Goal: Contribute content: Add original content to the website for others to see

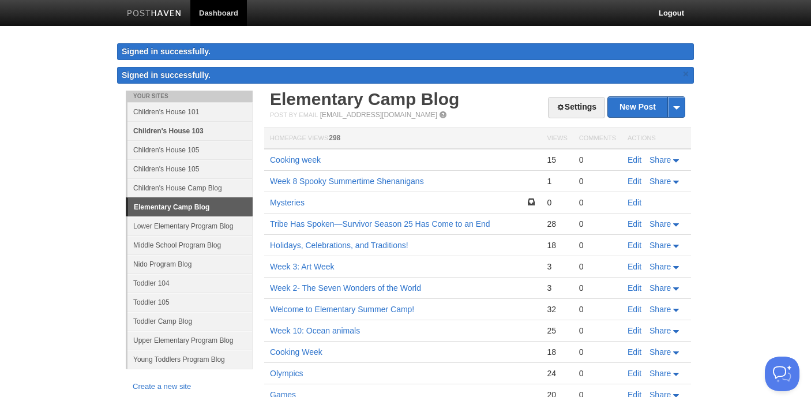
click at [198, 131] on link "Children's House 103" at bounding box center [190, 130] width 125 height 19
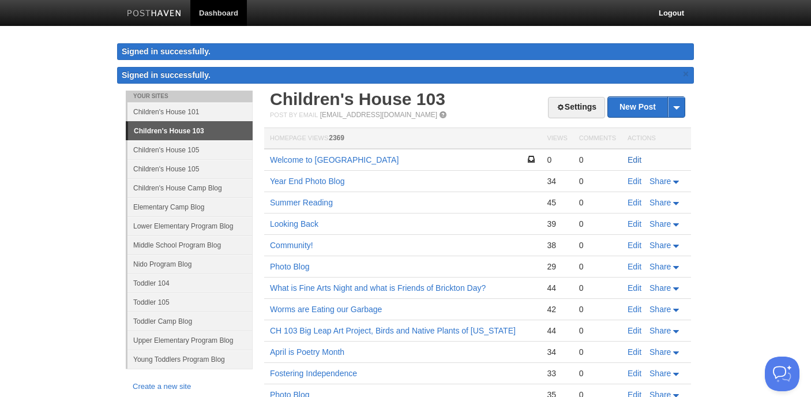
click at [635, 162] on link "Edit" at bounding box center [635, 159] width 14 height 9
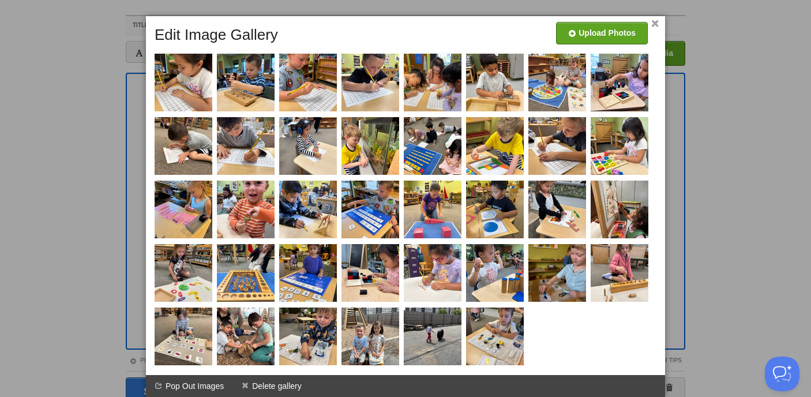
scroll to position [57, 0]
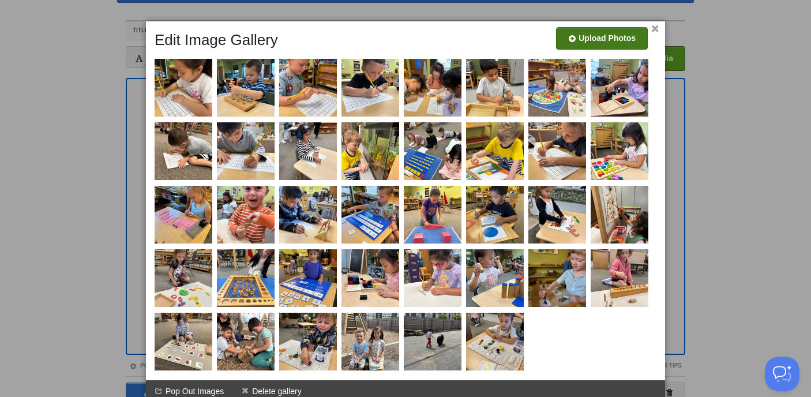
click at [598, 40] on input "file" at bounding box center [256, 42] width 874 height 59
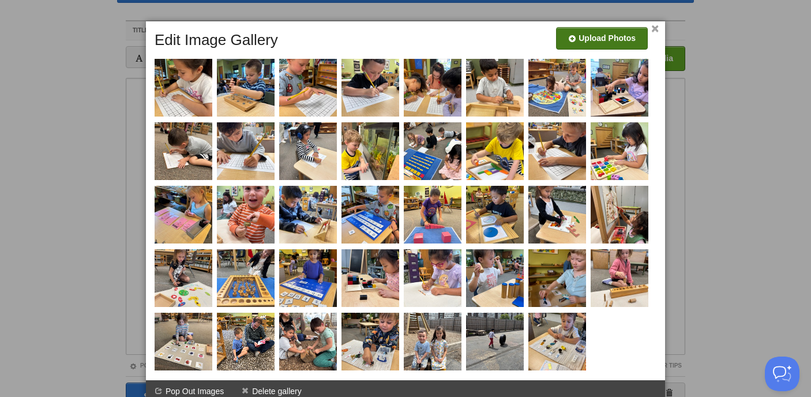
click at [624, 39] on input "file" at bounding box center [256, 42] width 874 height 59
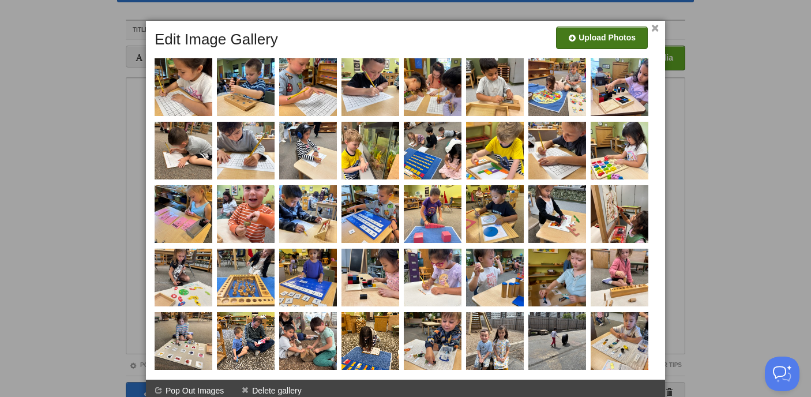
scroll to position [62, 0]
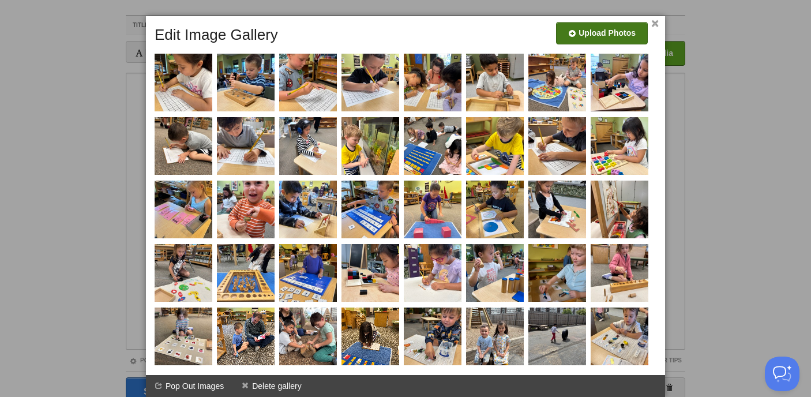
click at [653, 25] on link "×" at bounding box center [656, 24] width 8 height 6
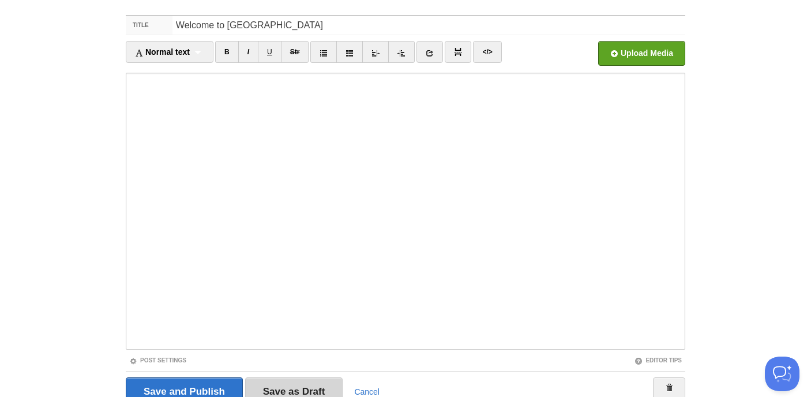
click at [321, 390] on input "Save as Draft" at bounding box center [294, 391] width 98 height 29
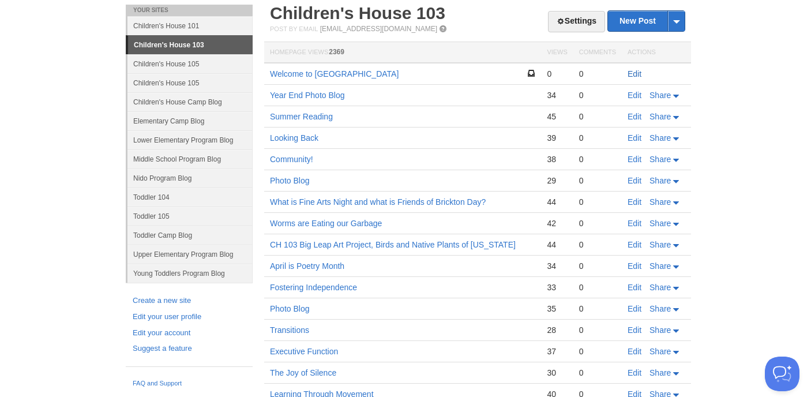
click at [634, 74] on link "Edit" at bounding box center [635, 73] width 14 height 9
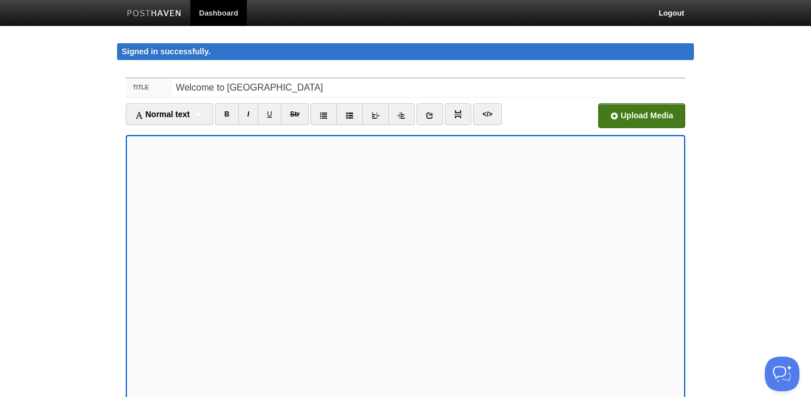
click at [633, 109] on input "file" at bounding box center [294, 118] width 874 height 59
click at [646, 113] on input "file" at bounding box center [294, 118] width 874 height 59
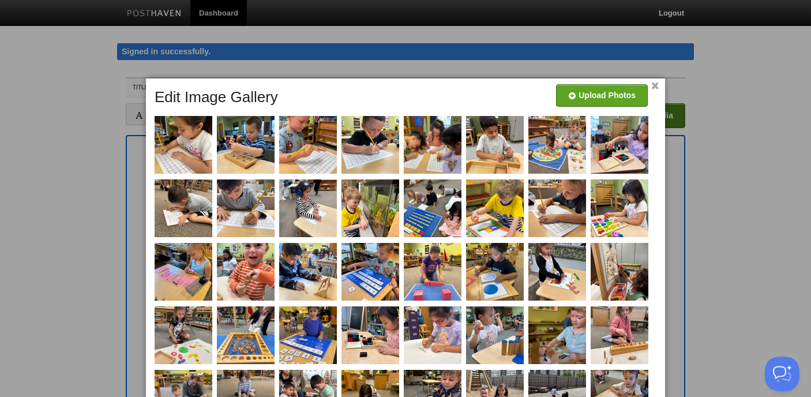
scroll to position [114, 0]
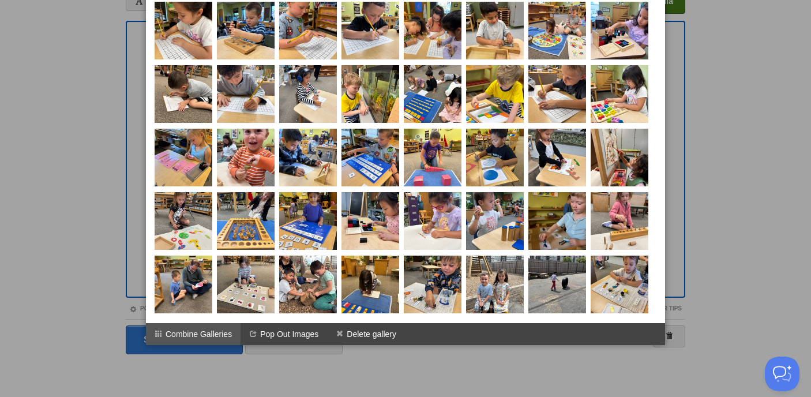
click at [203, 332] on li "Combine Galleries" at bounding box center [193, 334] width 95 height 22
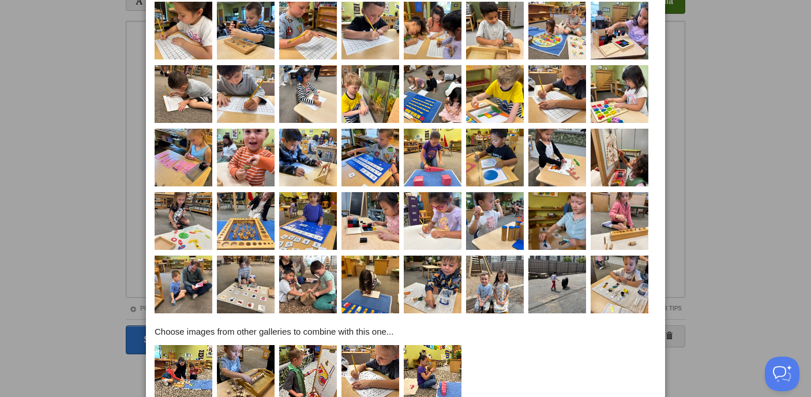
scroll to position [180, 0]
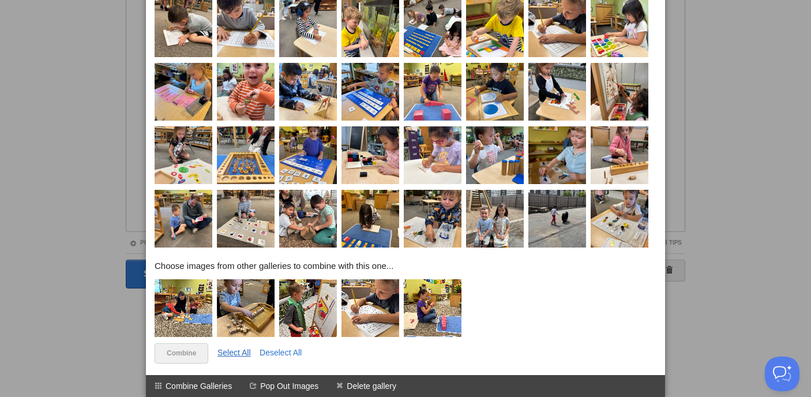
click at [236, 351] on link "Select All" at bounding box center [234, 352] width 33 height 9
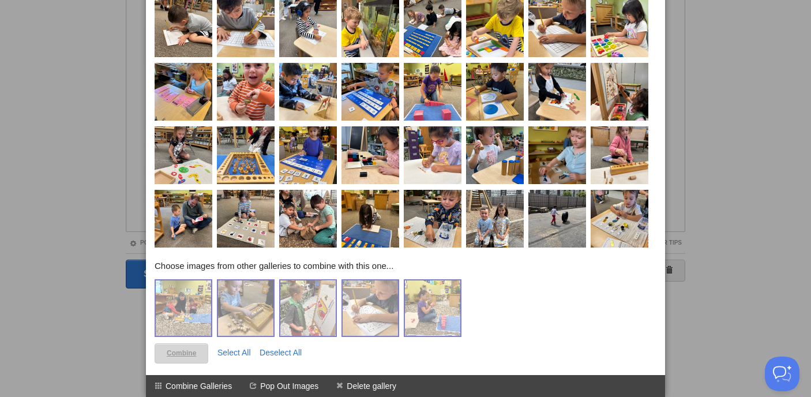
click at [189, 350] on link "Combine" at bounding box center [182, 353] width 54 height 20
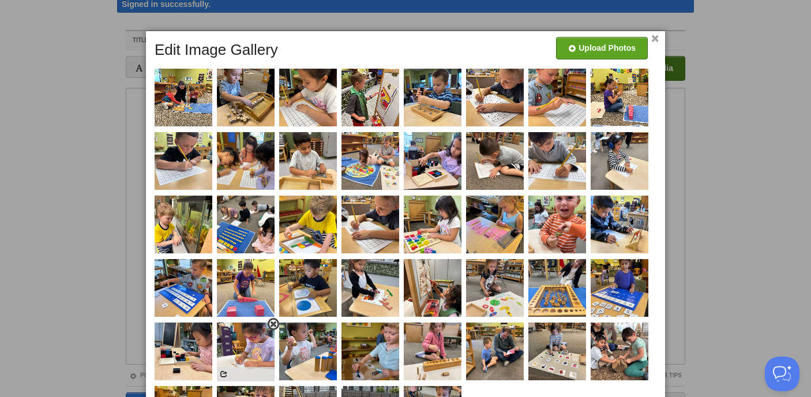
scroll to position [51, 0]
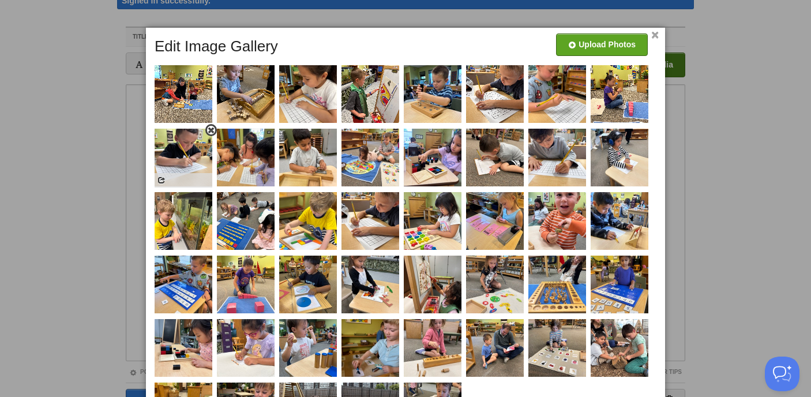
click at [211, 130] on span at bounding box center [211, 130] width 8 height 8
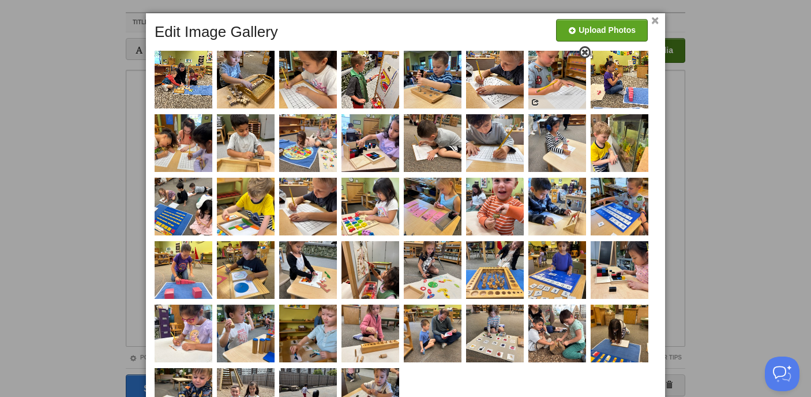
scroll to position [80, 0]
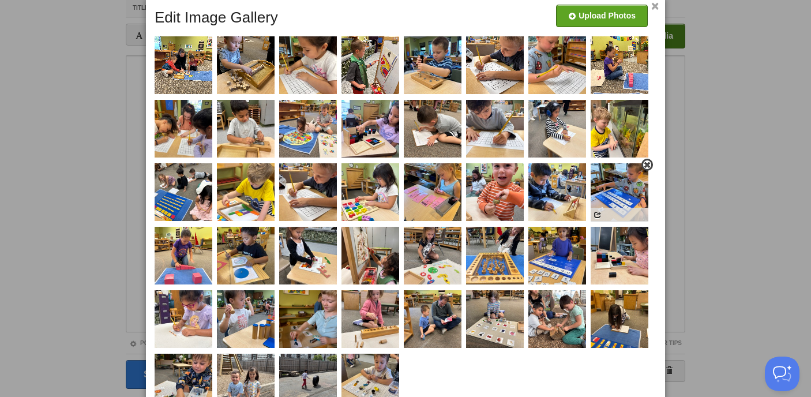
click at [646, 165] on span at bounding box center [647, 165] width 8 height 8
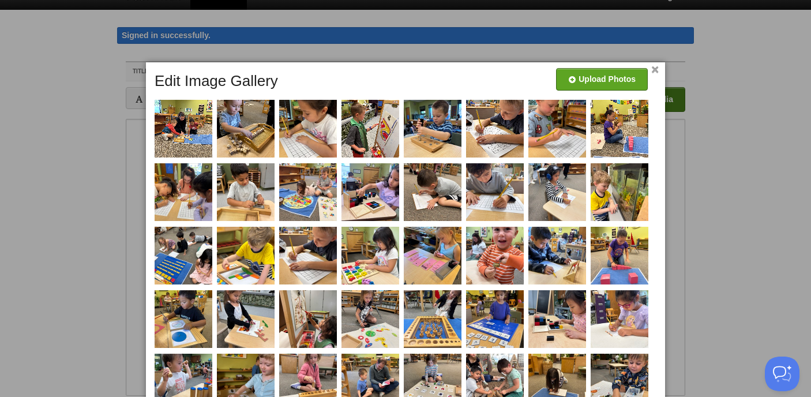
scroll to position [0, 0]
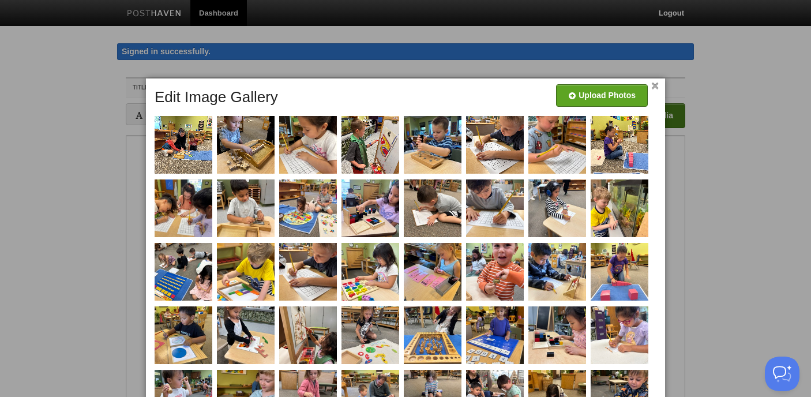
click at [653, 83] on link "×" at bounding box center [656, 86] width 8 height 6
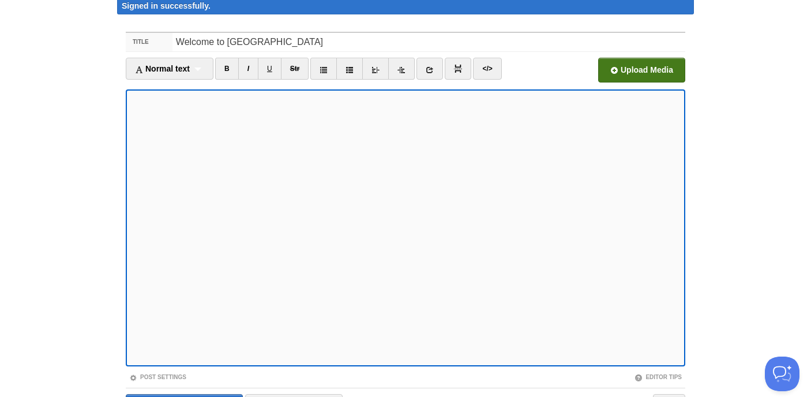
scroll to position [114, 0]
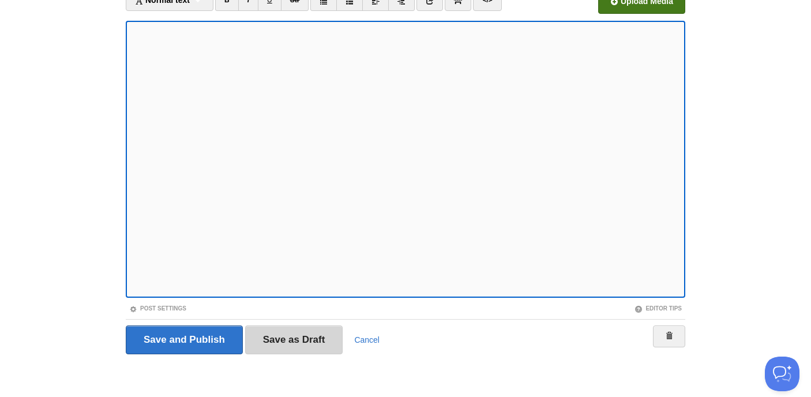
click at [314, 345] on input "Save as Draft" at bounding box center [294, 339] width 98 height 29
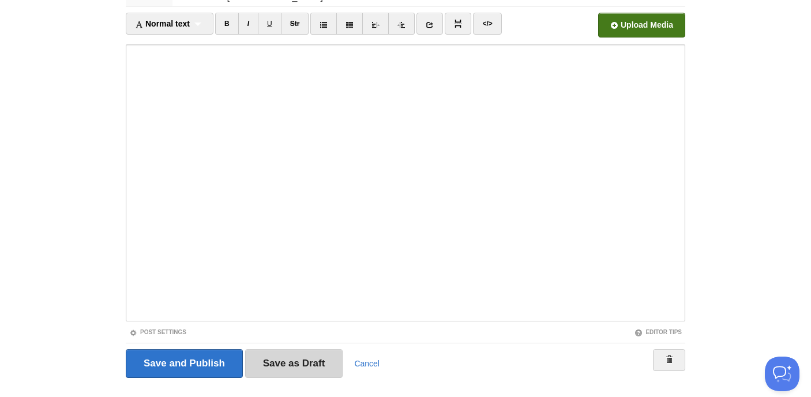
scroll to position [67, 0]
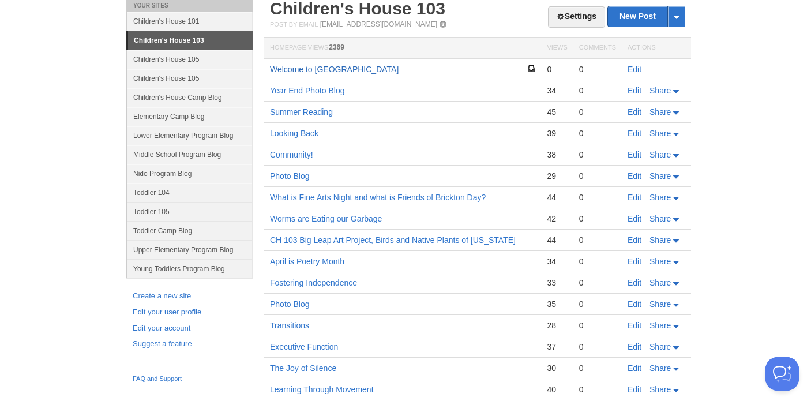
click at [325, 67] on link "Welcome to [GEOGRAPHIC_DATA]" at bounding box center [334, 69] width 129 height 9
click at [634, 67] on link "Edit" at bounding box center [635, 69] width 14 height 9
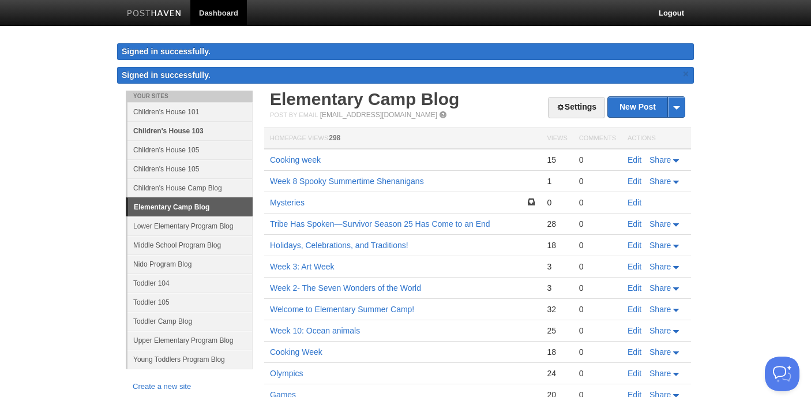
click at [156, 133] on link "Children's House 103" at bounding box center [190, 130] width 125 height 19
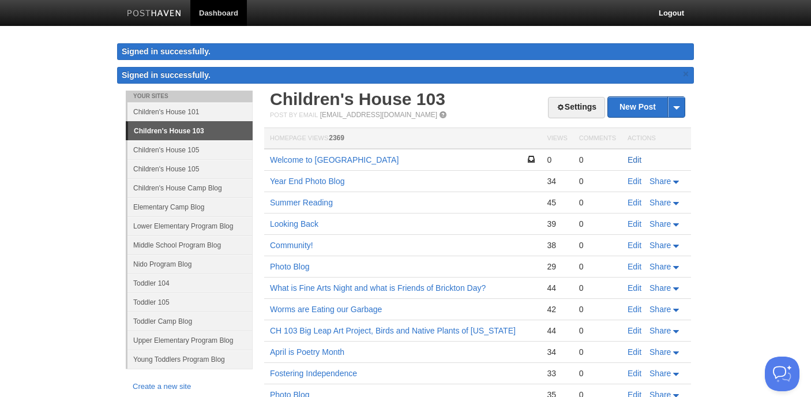
click at [630, 161] on link "Edit" at bounding box center [635, 159] width 14 height 9
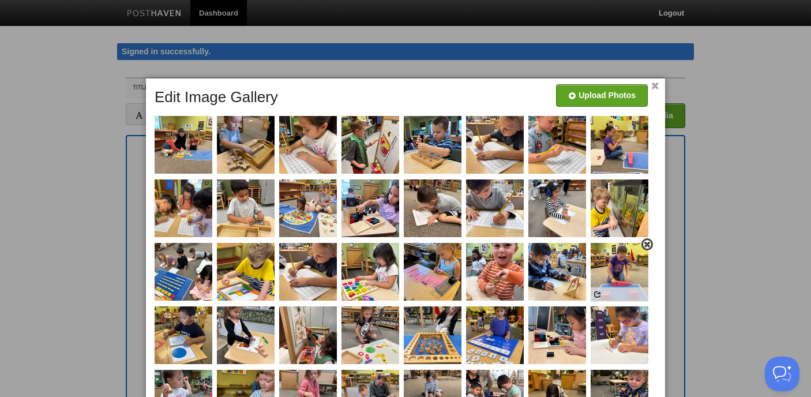
click at [646, 246] on span at bounding box center [647, 245] width 8 height 8
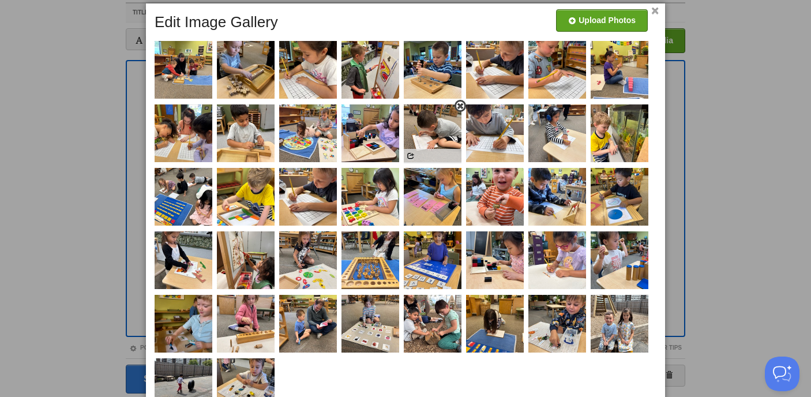
scroll to position [87, 0]
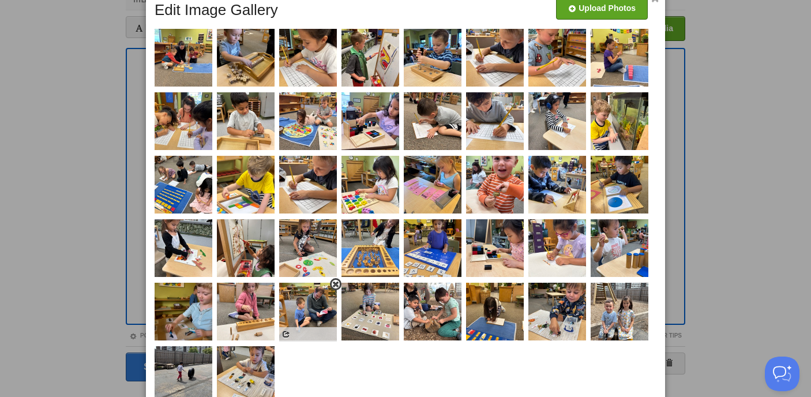
click at [336, 286] on span at bounding box center [336, 284] width 8 height 8
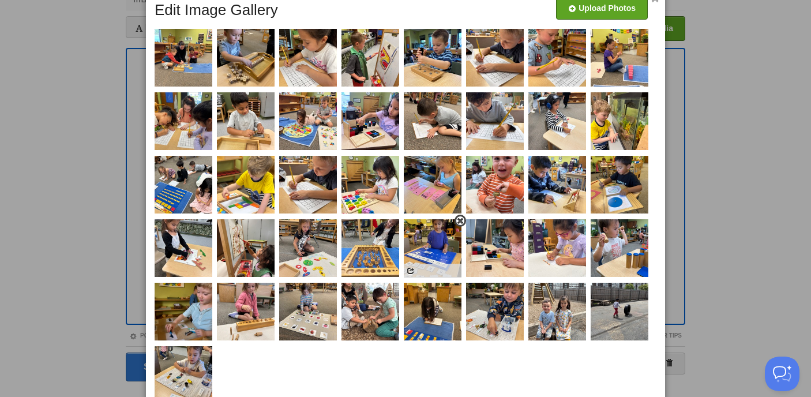
click at [461, 220] on span at bounding box center [460, 221] width 8 height 8
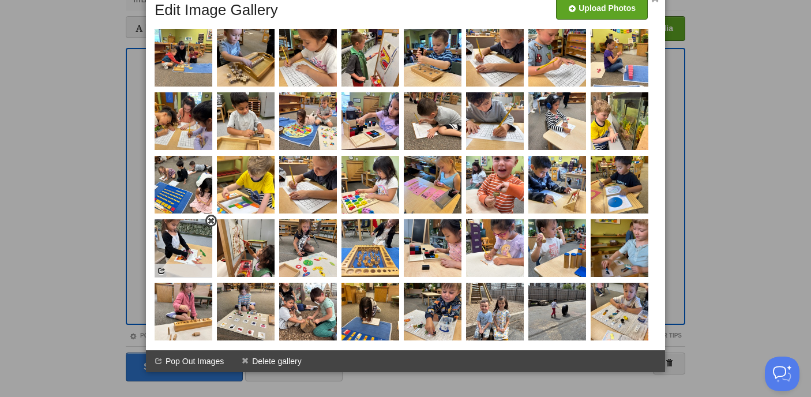
click at [210, 220] on span at bounding box center [211, 221] width 8 height 8
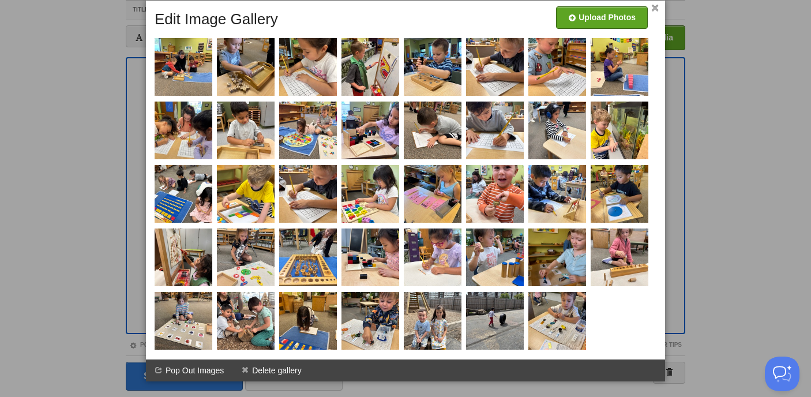
scroll to position [78, 0]
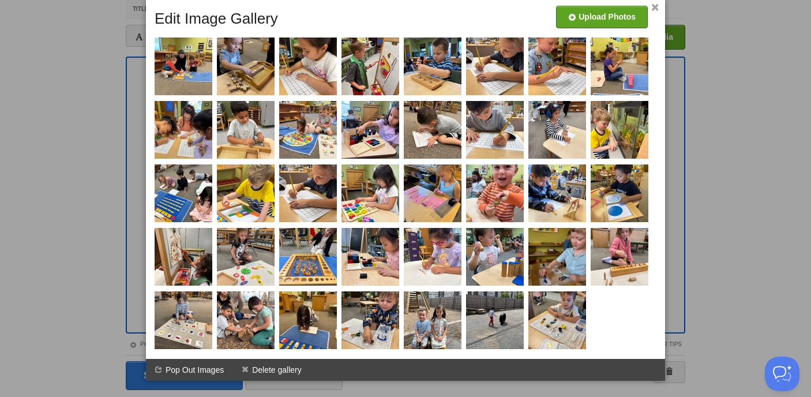
click at [655, 9] on link "×" at bounding box center [656, 8] width 8 height 6
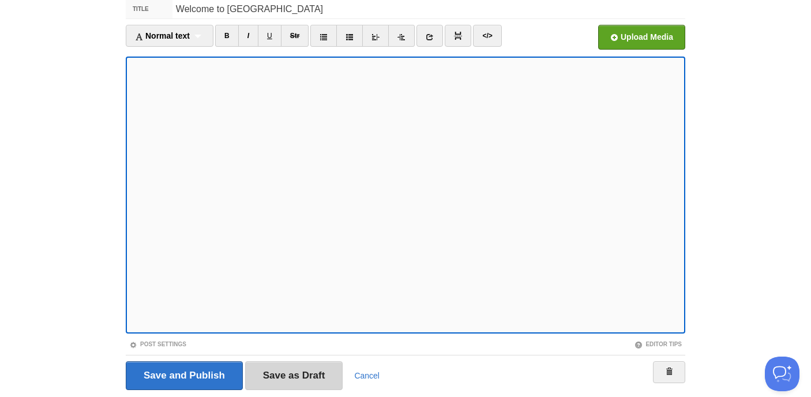
click at [298, 376] on input "Save as Draft" at bounding box center [294, 375] width 98 height 29
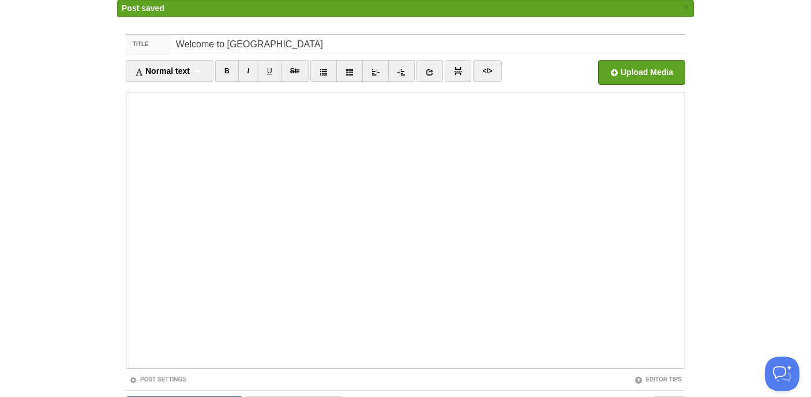
scroll to position [67, 0]
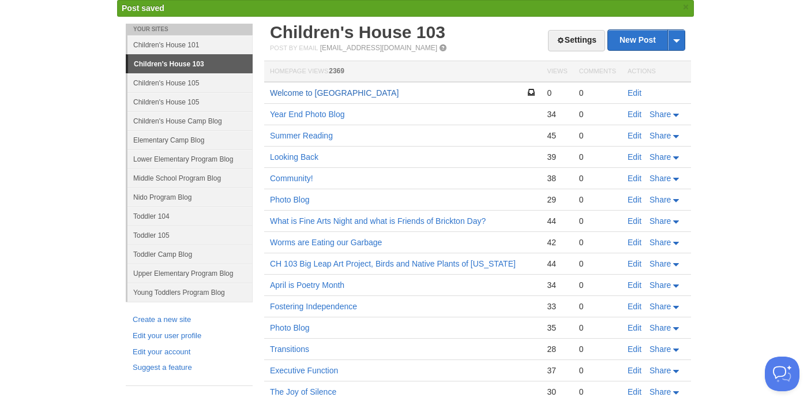
click at [309, 92] on link "Welcome to [GEOGRAPHIC_DATA]" at bounding box center [334, 92] width 129 height 9
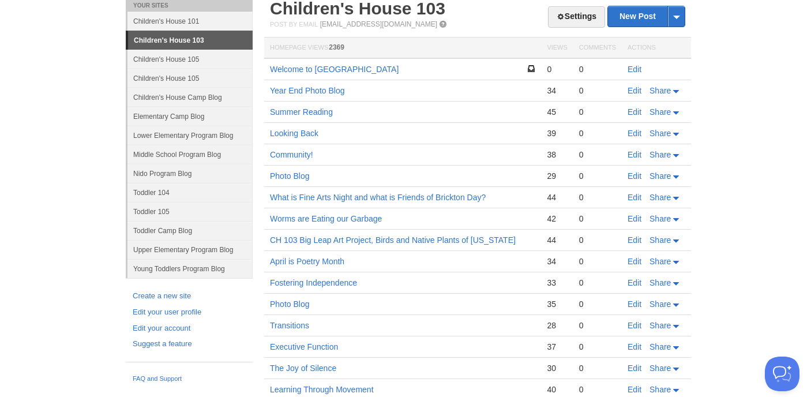
click at [633, 64] on td "Edit" at bounding box center [656, 69] width 69 height 22
click at [634, 67] on link "Edit" at bounding box center [635, 69] width 14 height 9
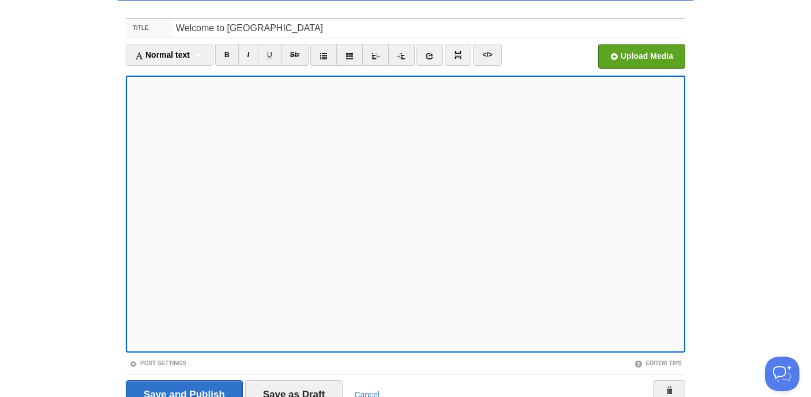
scroll to position [114, 0]
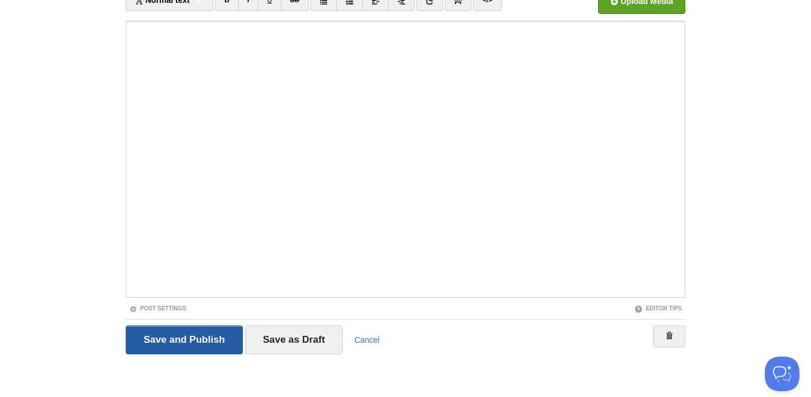
click at [183, 340] on input "Save and Publish" at bounding box center [184, 339] width 117 height 29
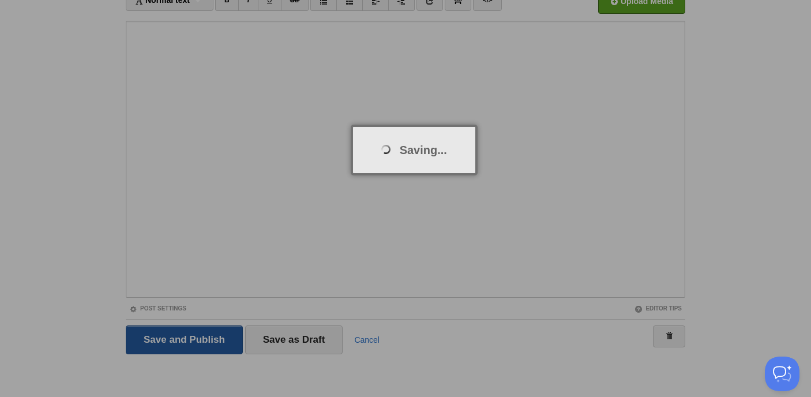
scroll to position [67, 0]
